Goal: Task Accomplishment & Management: Manage account settings

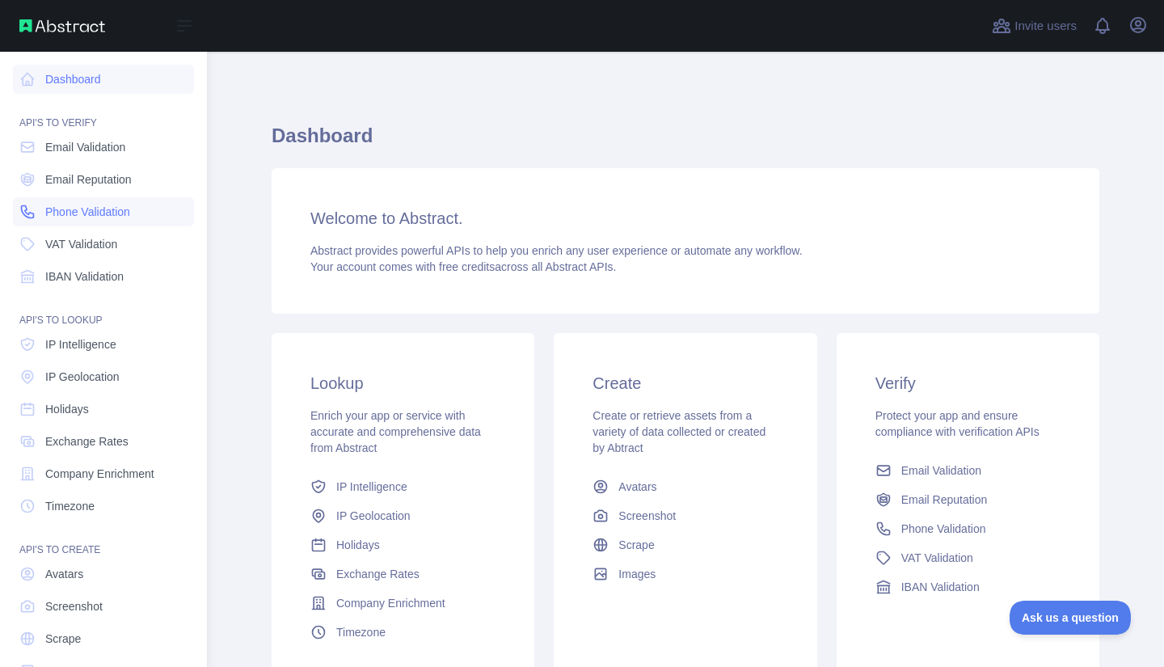
click at [71, 213] on span "Phone Validation" at bounding box center [87, 212] width 85 height 16
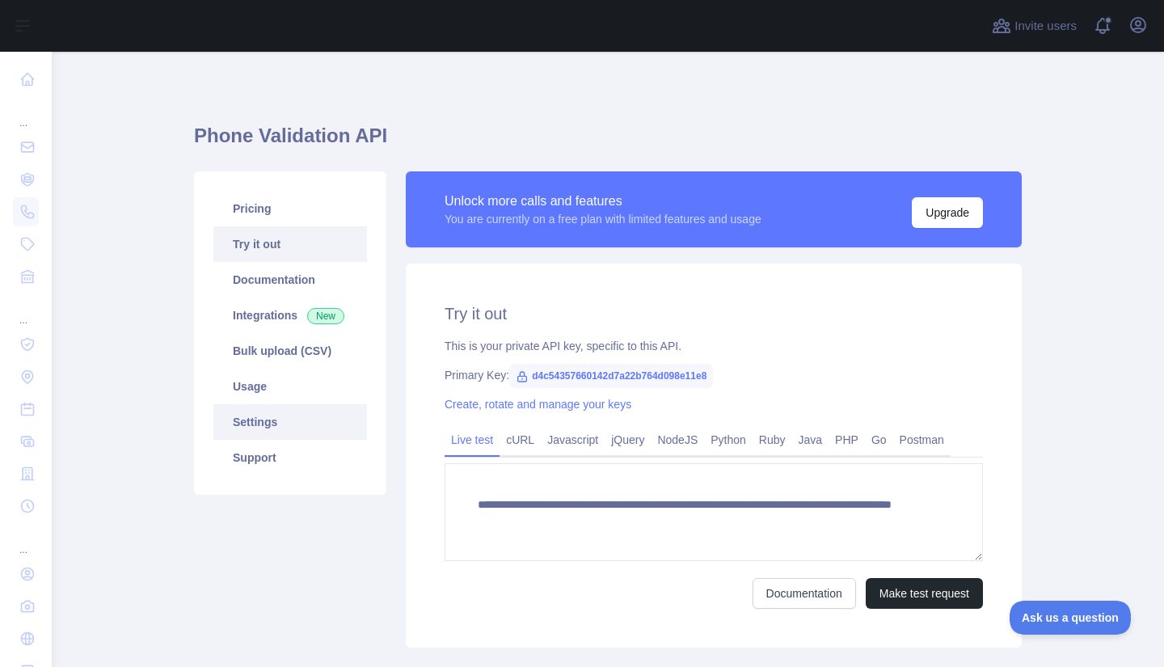
click at [280, 430] on link "Settings" at bounding box center [290, 422] width 154 height 36
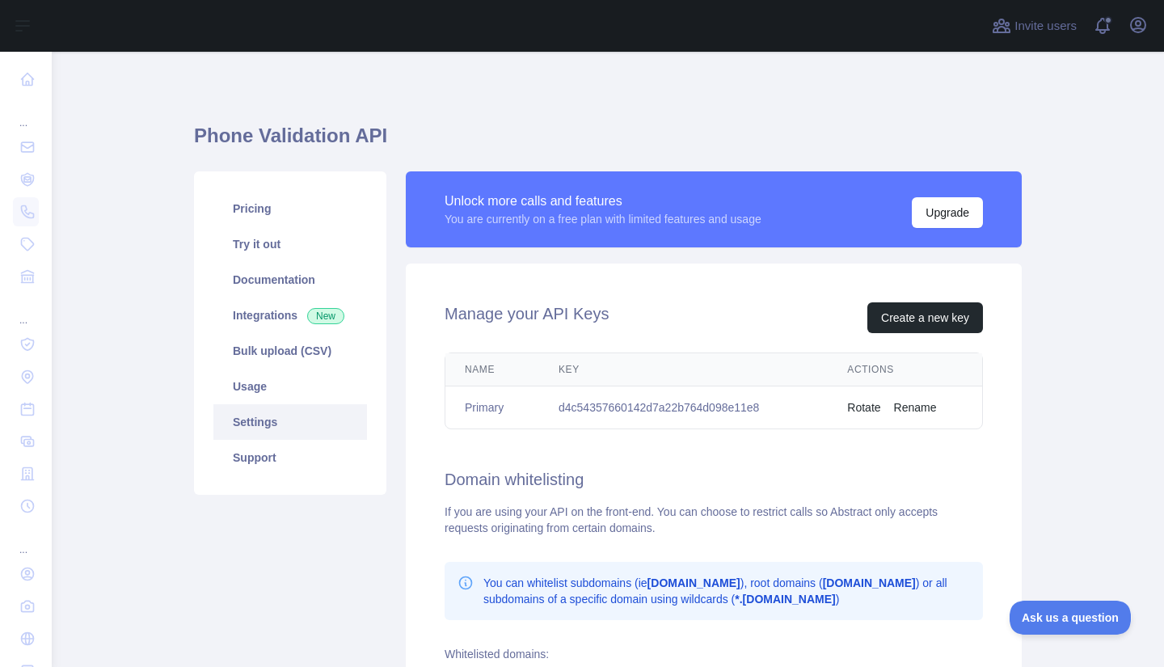
scroll to position [1, 0]
click at [588, 409] on td "d4c54357660142d7a22b764d098e11e8" at bounding box center [683, 407] width 289 height 43
copy td "d4c54357660142d7a22b764d098e11e8"
